Goal: Check status

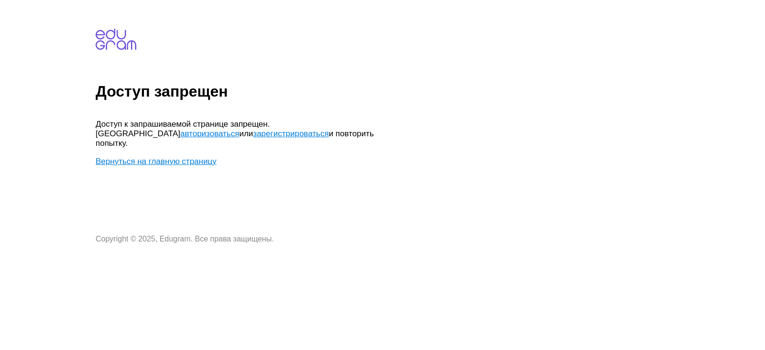
click at [239, 129] on link "авторизоваться" at bounding box center [209, 133] width 59 height 9
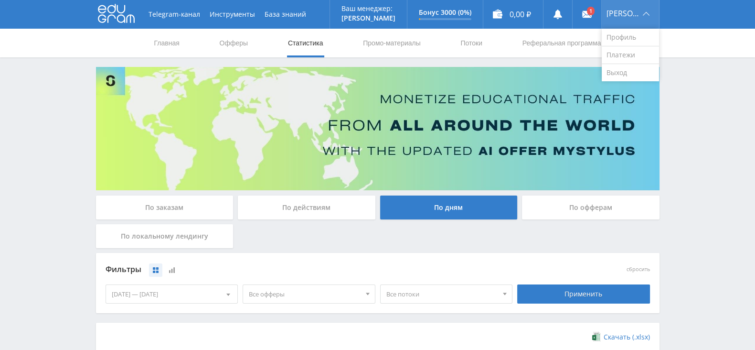
click at [631, 19] on div "[PERSON_NAME]" at bounding box center [630, 14] width 57 height 29
click at [631, 71] on link "Выход" at bounding box center [630, 72] width 57 height 17
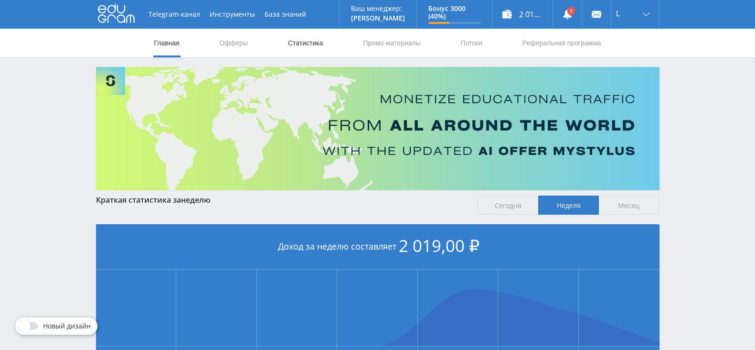
click at [309, 47] on link "Статистика" at bounding box center [305, 43] width 37 height 29
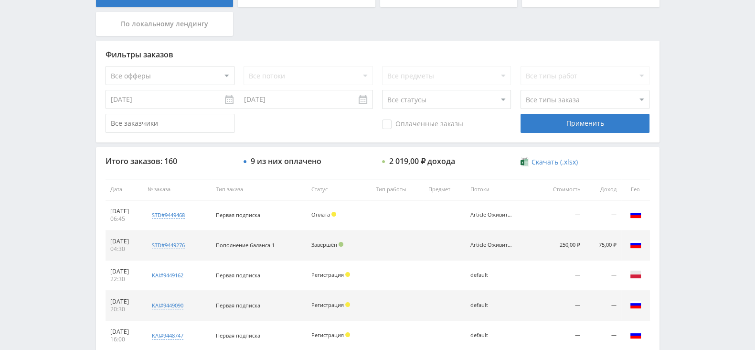
scroll to position [238, 0]
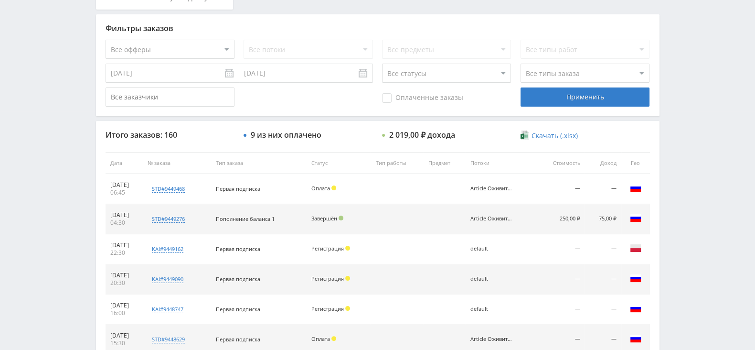
click at [162, 50] on select "Все офферы MyStylus MyStylus - Revshare Кампус AI Studybay Автор24 Studybay Bra…" at bounding box center [170, 49] width 129 height 19
select select "340"
click at [571, 92] on div "Применить" at bounding box center [585, 96] width 129 height 19
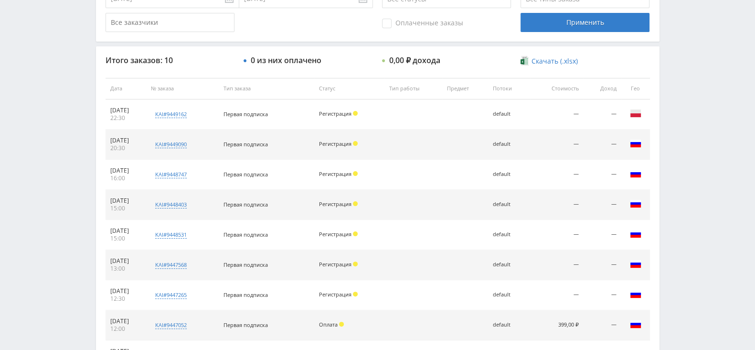
scroll to position [193, 0]
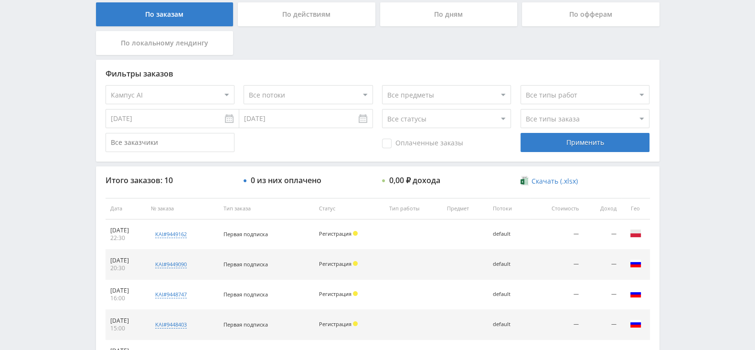
click at [200, 91] on select "Все офферы MyStylus MyStylus - Revshare Кампус AI Studybay Автор24 Studybay Bra…" at bounding box center [170, 94] width 129 height 19
select select "376"
click at [533, 138] on div "Применить" at bounding box center [585, 142] width 129 height 19
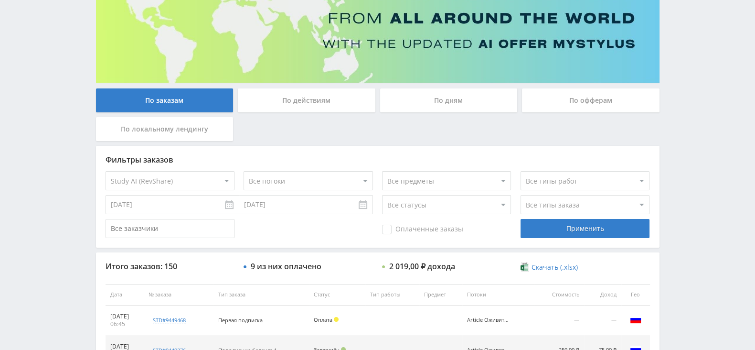
scroll to position [119, 0]
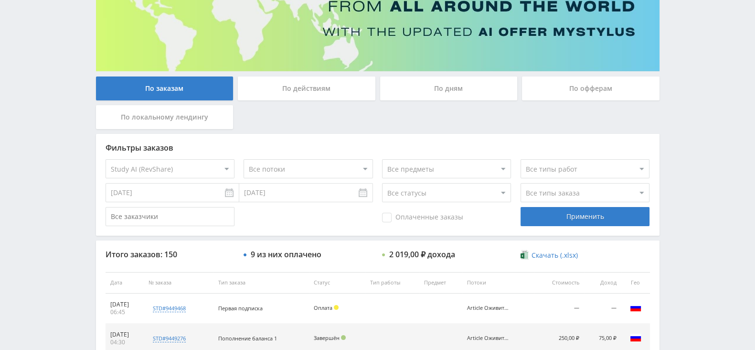
click at [430, 186] on select "Все статусы В аукционе В работе На гарантии Завершен Возврат Черновик" at bounding box center [446, 192] width 129 height 19
click at [382, 183] on select "Все статусы В аукционе В работе На гарантии Завершен Возврат Черновик" at bounding box center [446, 192] width 129 height 19
click at [535, 215] on div "Применить" at bounding box center [585, 216] width 129 height 19
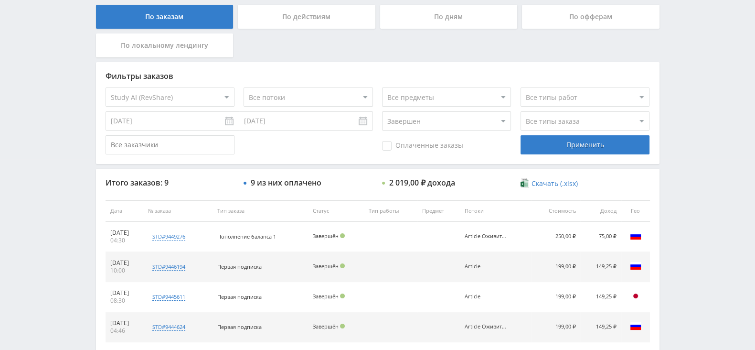
scroll to position [238, 0]
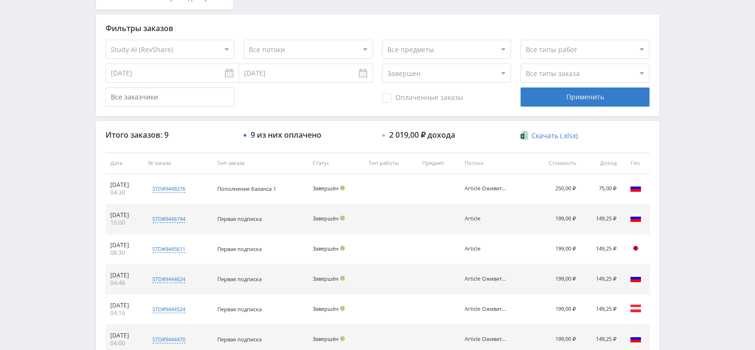
click at [441, 78] on select "Все статусы В аукционе В работе На гарантии Завершен Возврат Черновик" at bounding box center [446, 73] width 129 height 19
select select "-1"
click at [382, 64] on select "Все статусы В аукционе В работе На гарантии Завершен Возврат Черновик" at bounding box center [446, 73] width 129 height 19
click at [538, 99] on div "Применить" at bounding box center [585, 96] width 129 height 19
